Goal: Task Accomplishment & Management: Manage account settings

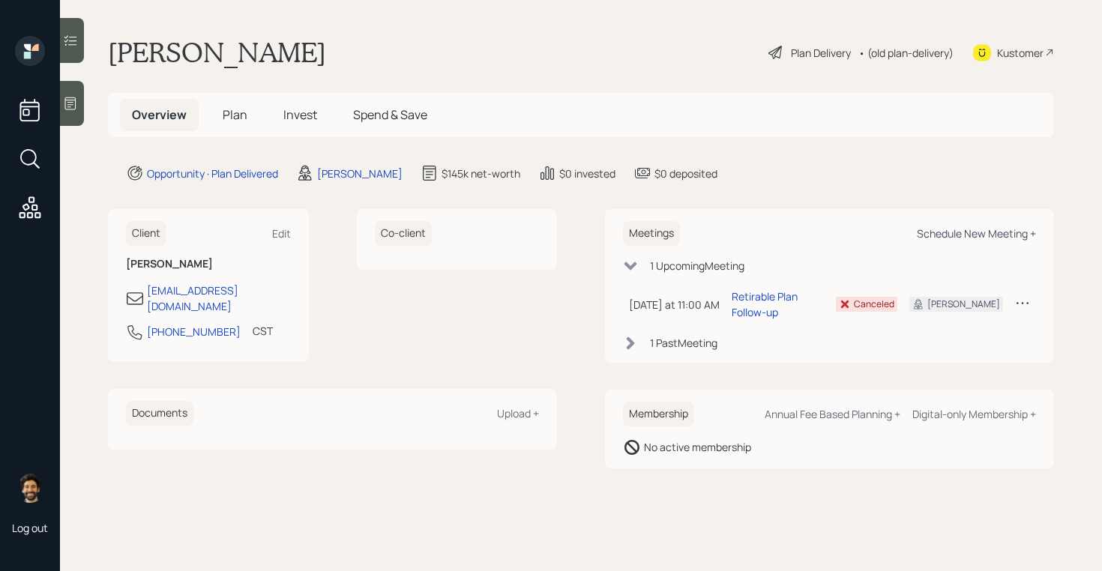
click at [939, 234] on div "Schedule New Meeting +" at bounding box center [976, 233] width 119 height 14
select select "f14b762f-c7c2-4b89-9227-8fa891345eea"
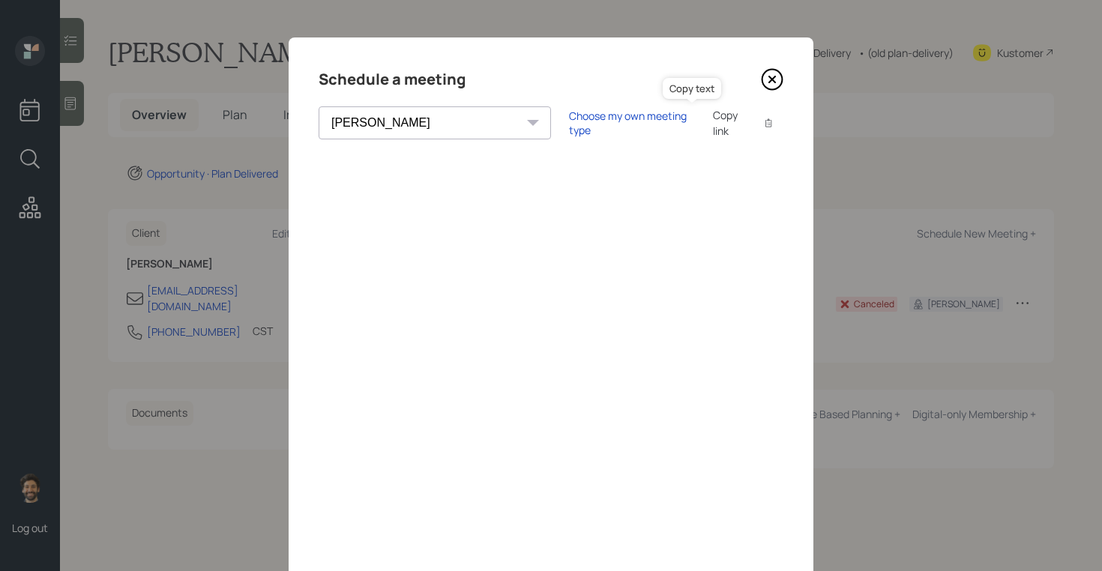
click at [764, 123] on icon at bounding box center [768, 122] width 9 height 9
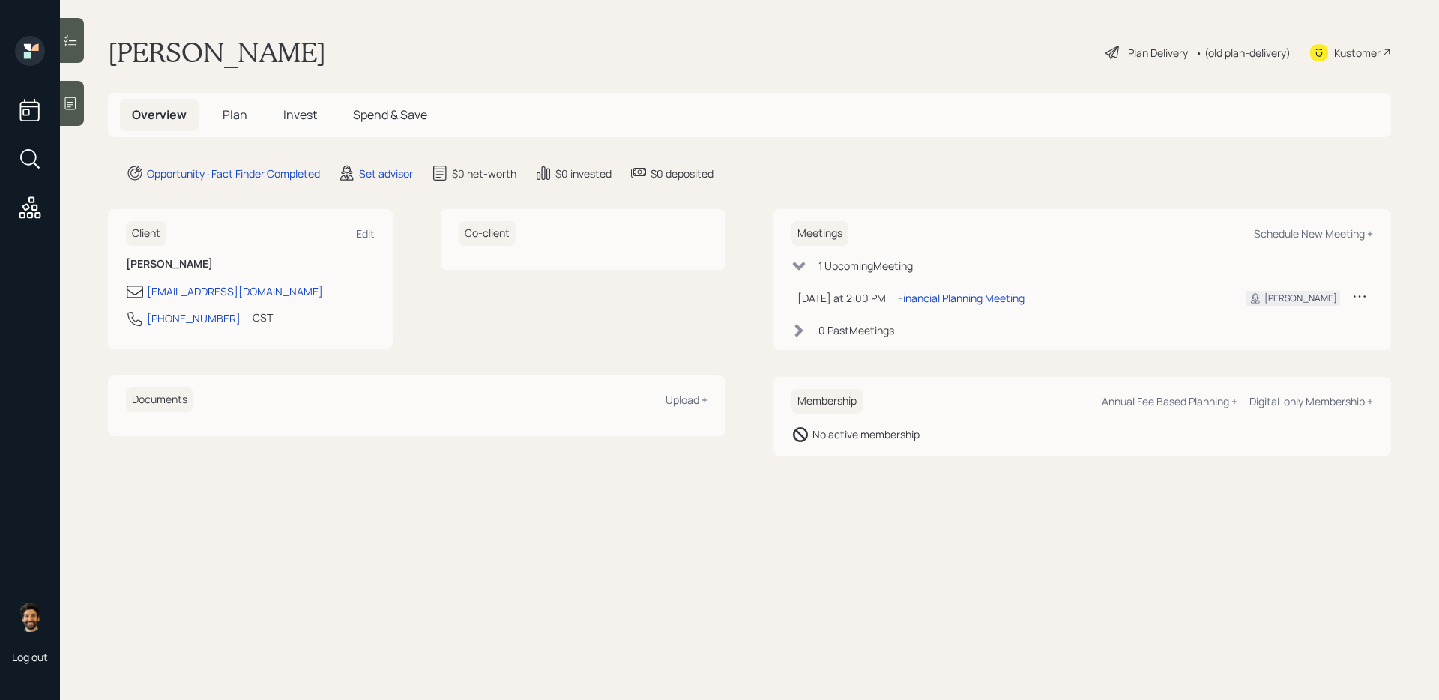
click at [394, 181] on div "Set advisor" at bounding box center [375, 173] width 75 height 18
click at [390, 176] on div "Set advisor" at bounding box center [386, 174] width 54 height 16
